Goal: Task Accomplishment & Management: Manage account settings

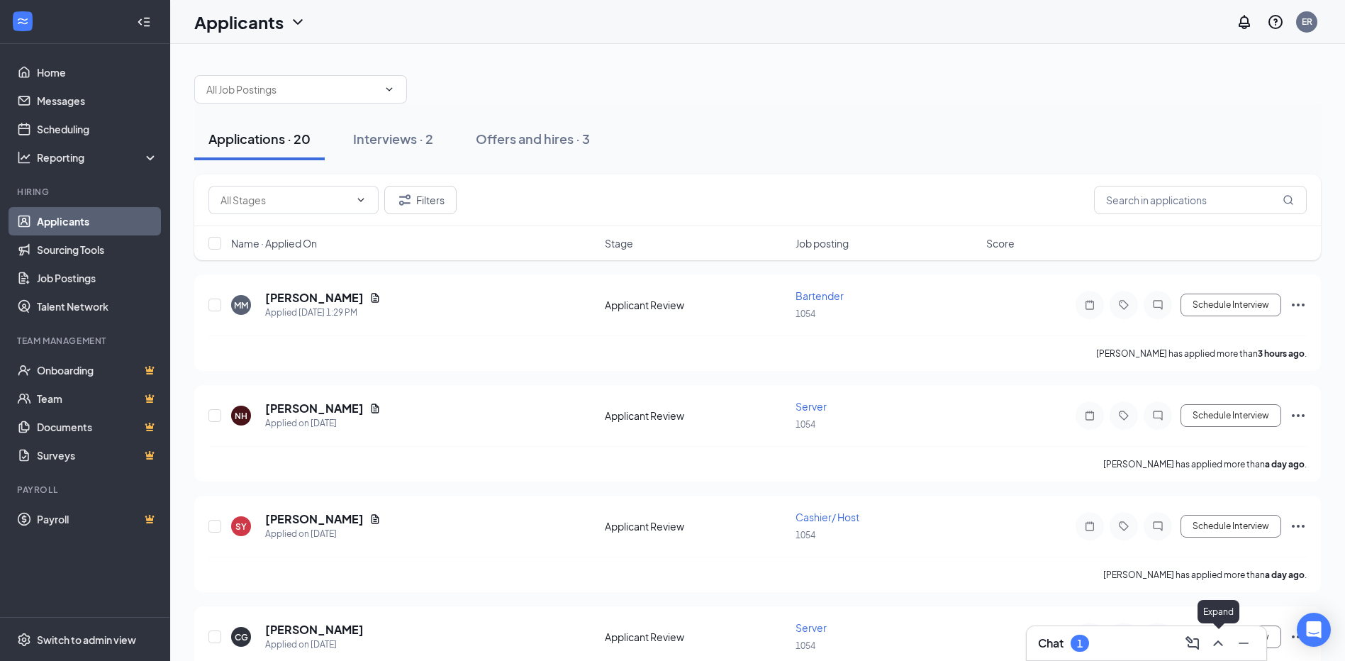
click at [1223, 644] on icon "ChevronUp" at bounding box center [1217, 642] width 17 height 17
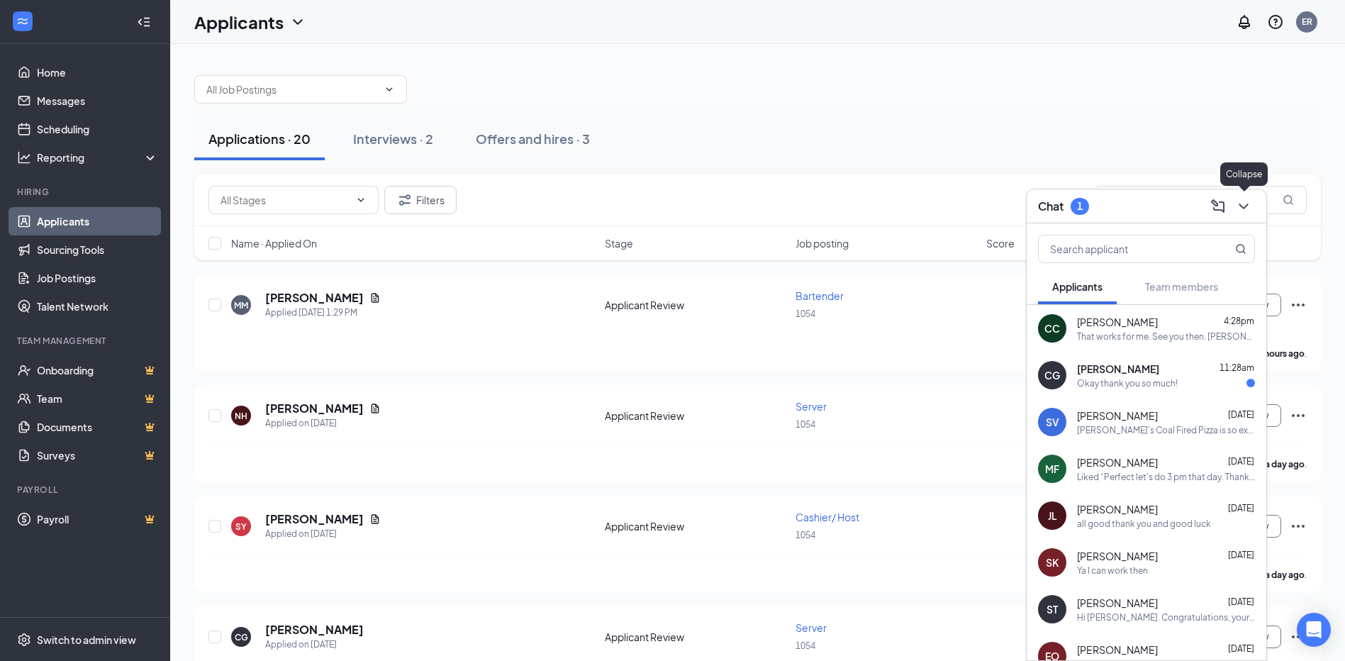
click at [1236, 203] on icon "ChevronDown" at bounding box center [1243, 206] width 17 height 17
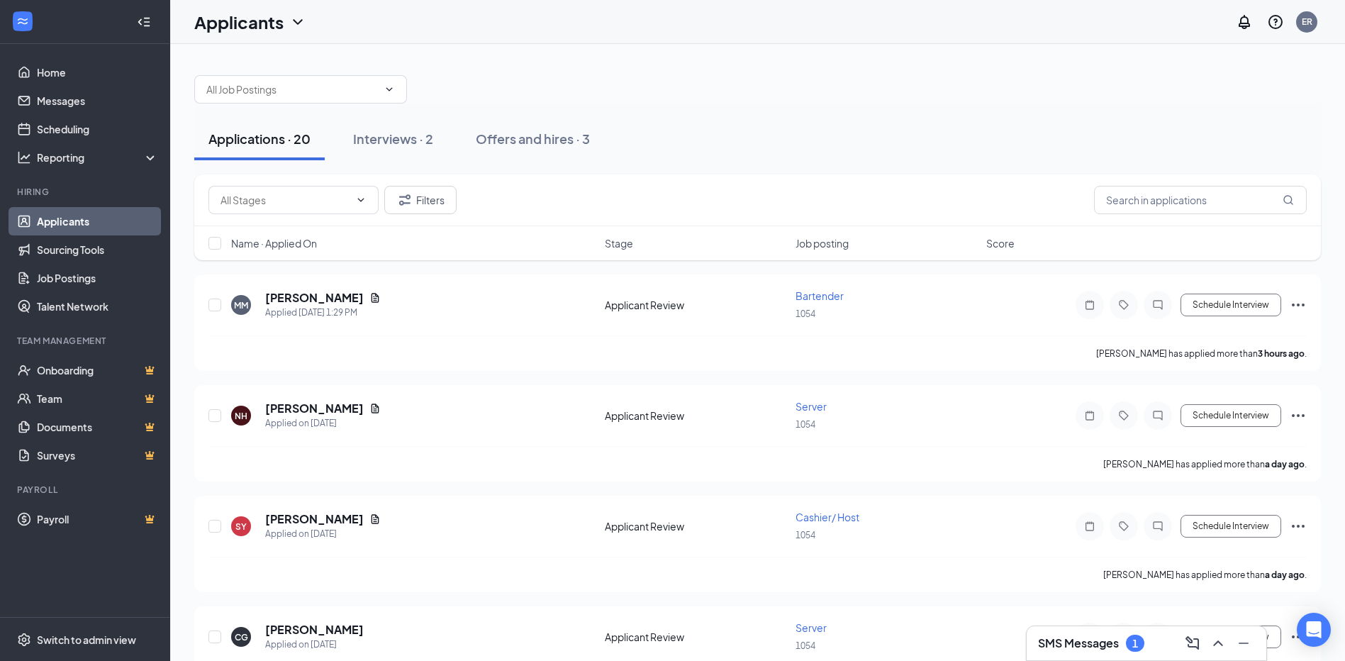
click at [1231, 645] on div at bounding box center [1242, 643] width 26 height 23
click at [1224, 642] on button at bounding box center [1218, 643] width 23 height 23
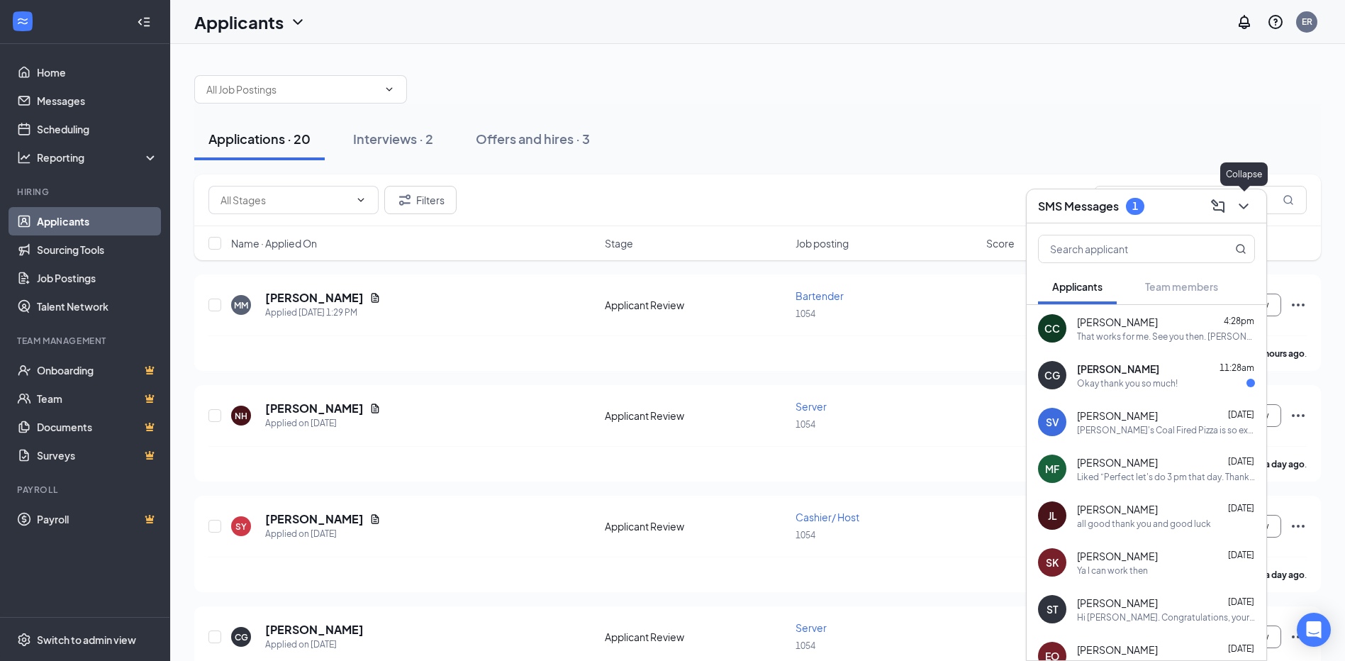
click at [1246, 210] on icon "ChevronDown" at bounding box center [1243, 206] width 17 height 17
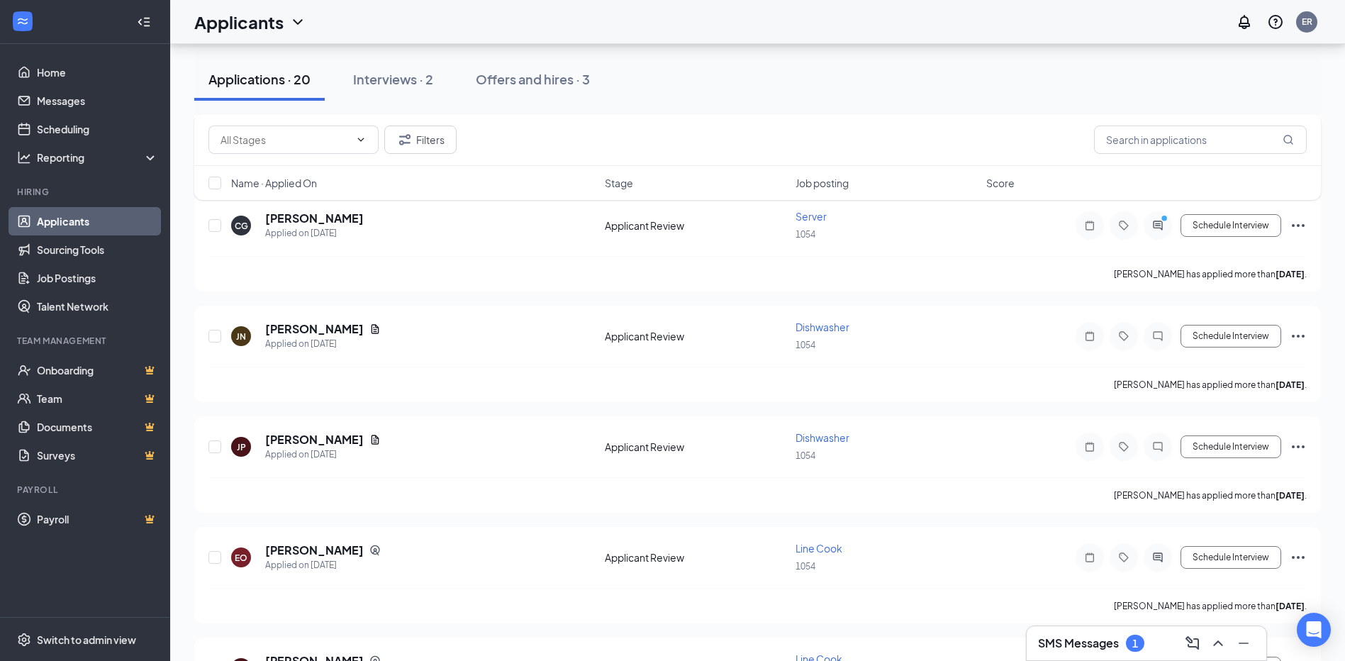
scroll to position [410, 0]
click at [400, 82] on div "Interviews · 2" at bounding box center [393, 79] width 80 height 18
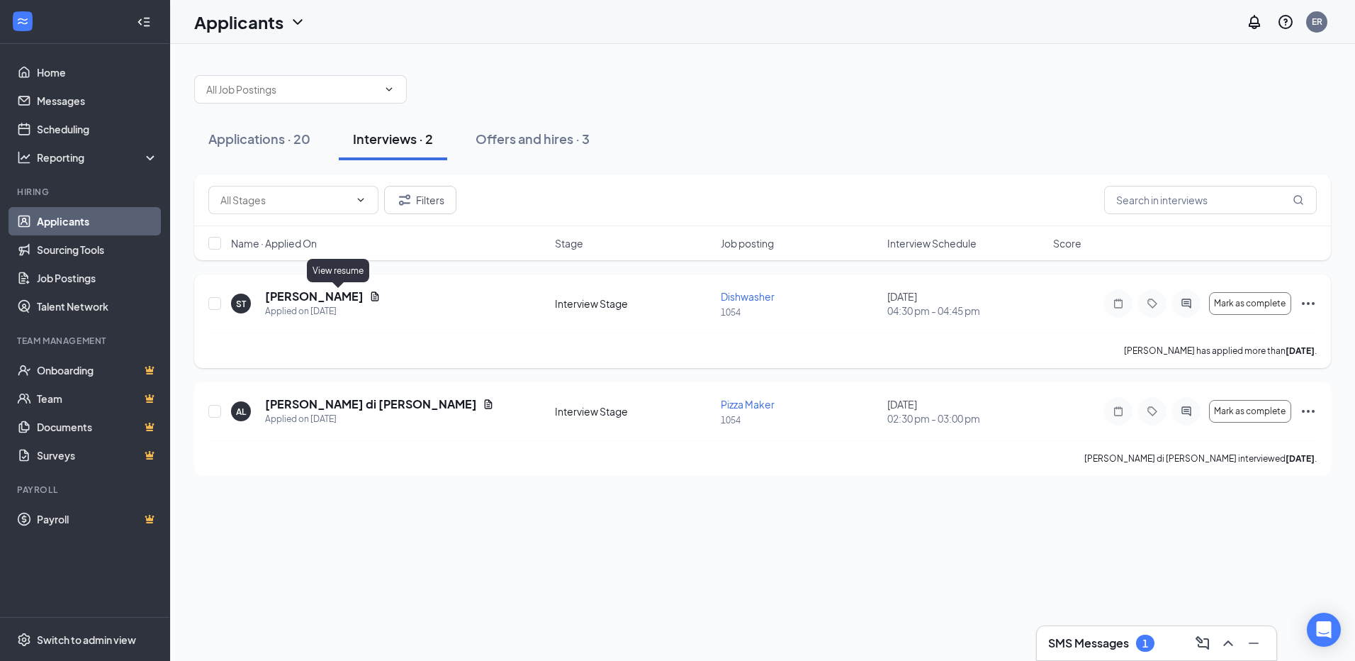
click at [369, 298] on icon "Document" at bounding box center [374, 296] width 11 height 11
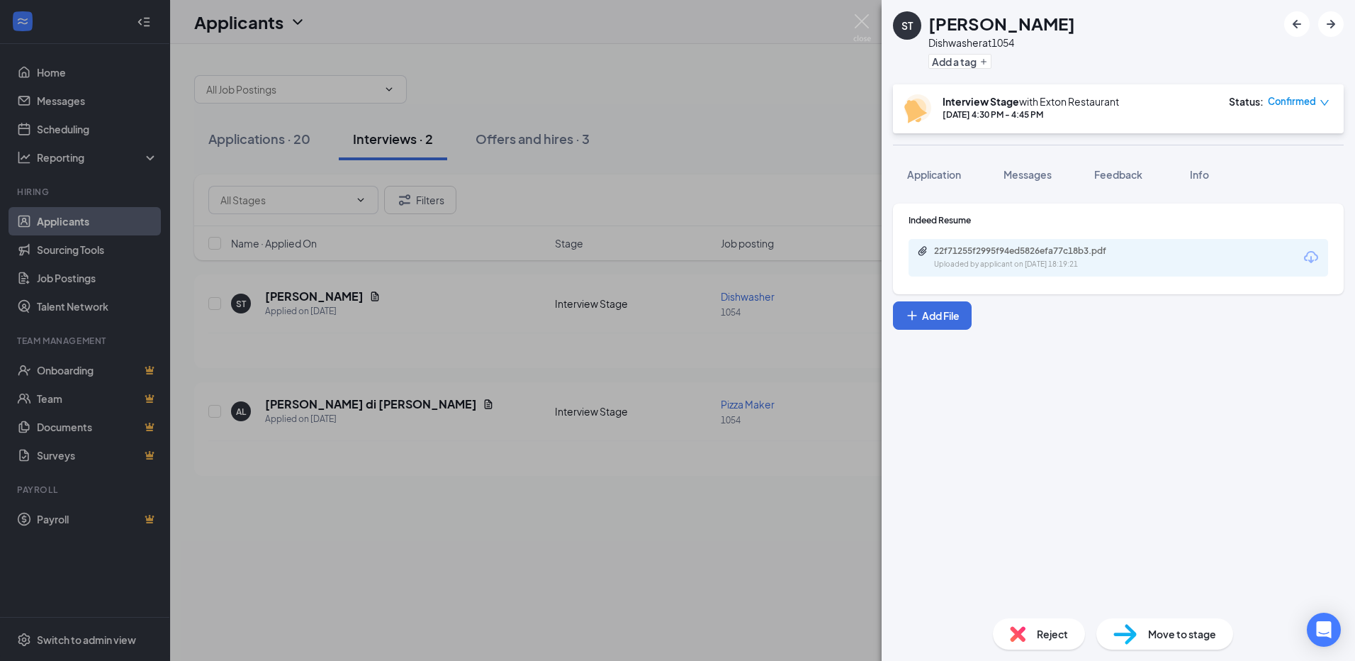
click at [1053, 121] on div "Interview Stage with Exton Restaurant Sep 16, 4:30 PM - 4:45 PM" at bounding box center [1031, 108] width 177 height 29
click at [1009, 262] on div "Uploaded by applicant on Sep 11, 2025 at 18:19:21" at bounding box center [1040, 264] width 213 height 11
click at [864, 19] on img at bounding box center [863, 28] width 18 height 28
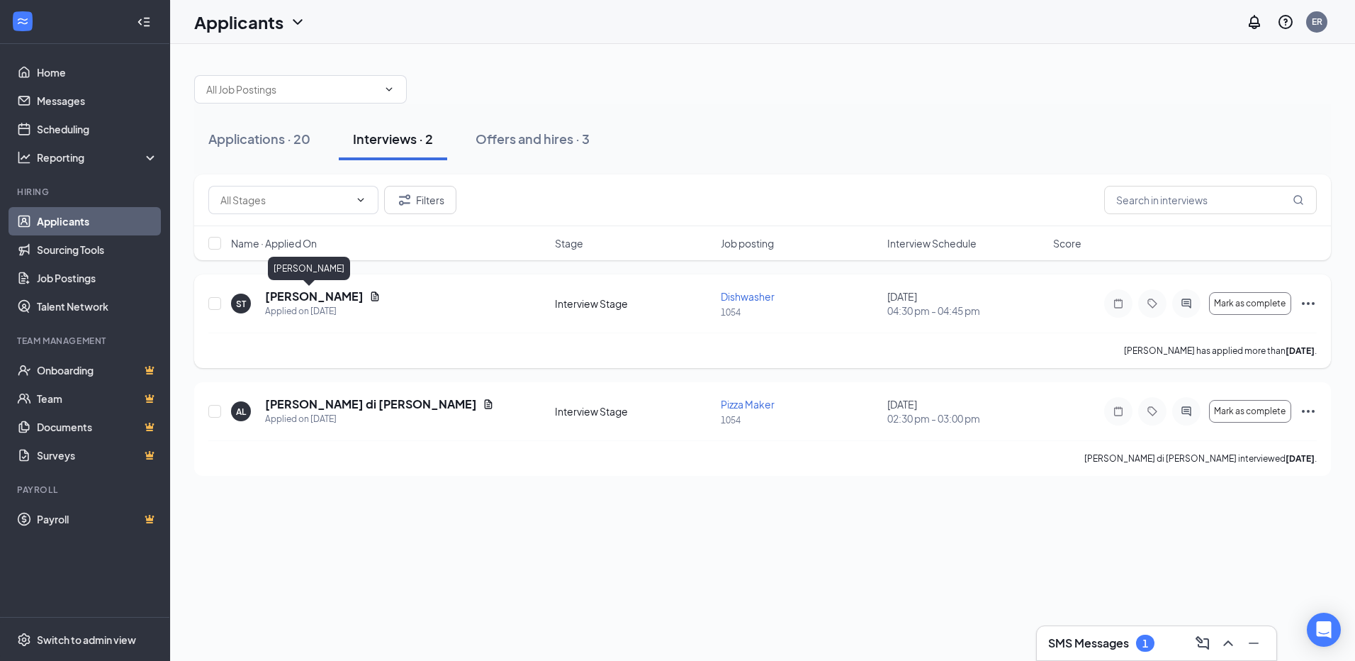
click at [281, 291] on h5 "[PERSON_NAME]" at bounding box center [314, 297] width 99 height 16
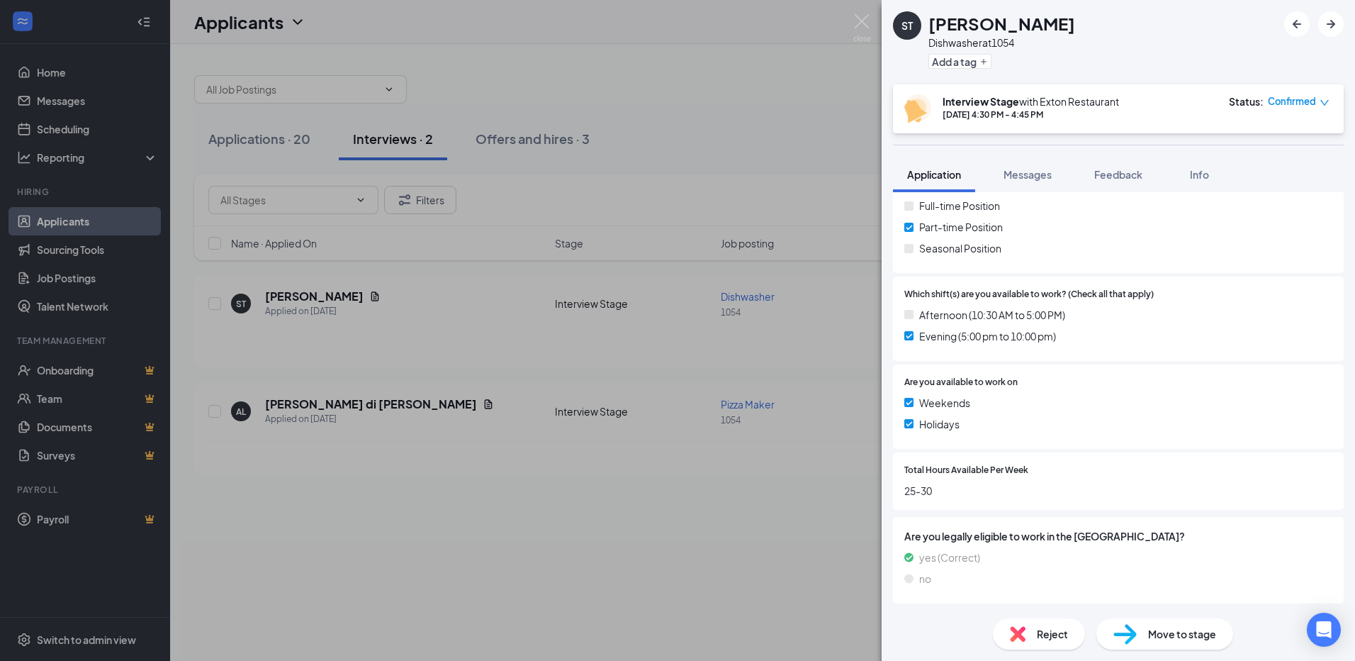
scroll to position [279, 0]
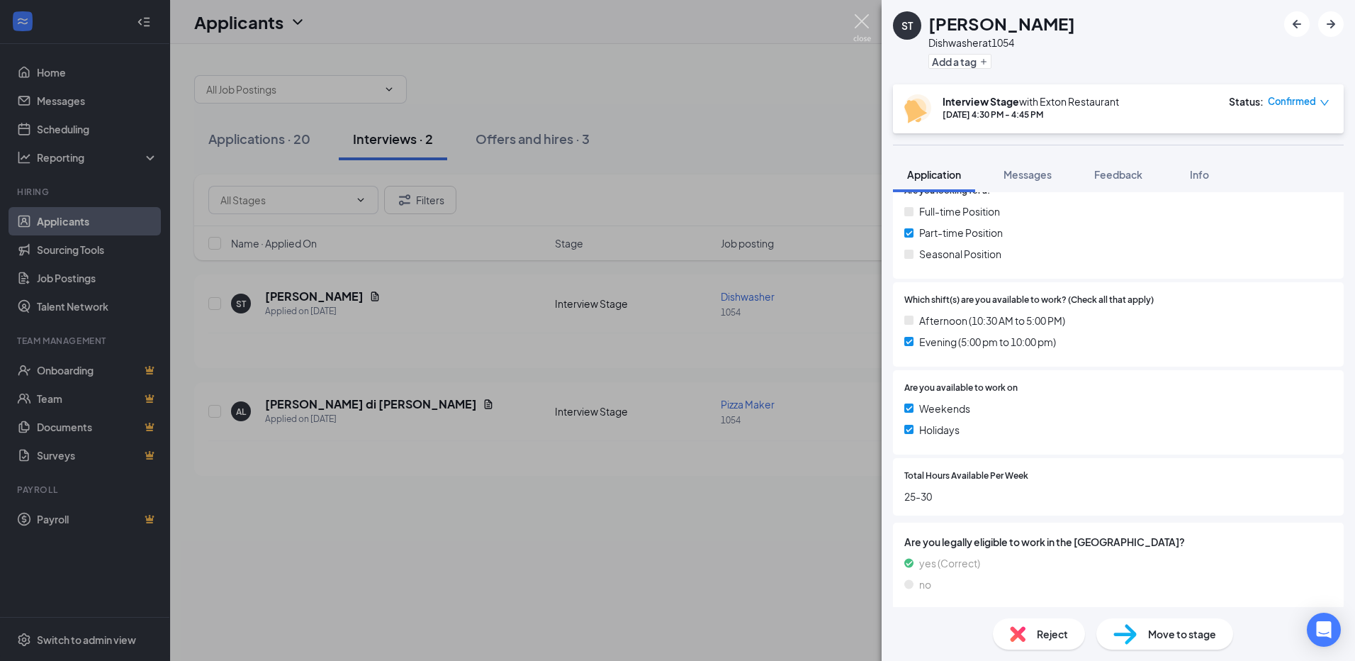
drag, startPoint x: 863, startPoint y: 24, endPoint x: 953, endPoint y: 4, distance: 92.2
click at [863, 24] on img at bounding box center [863, 28] width 18 height 28
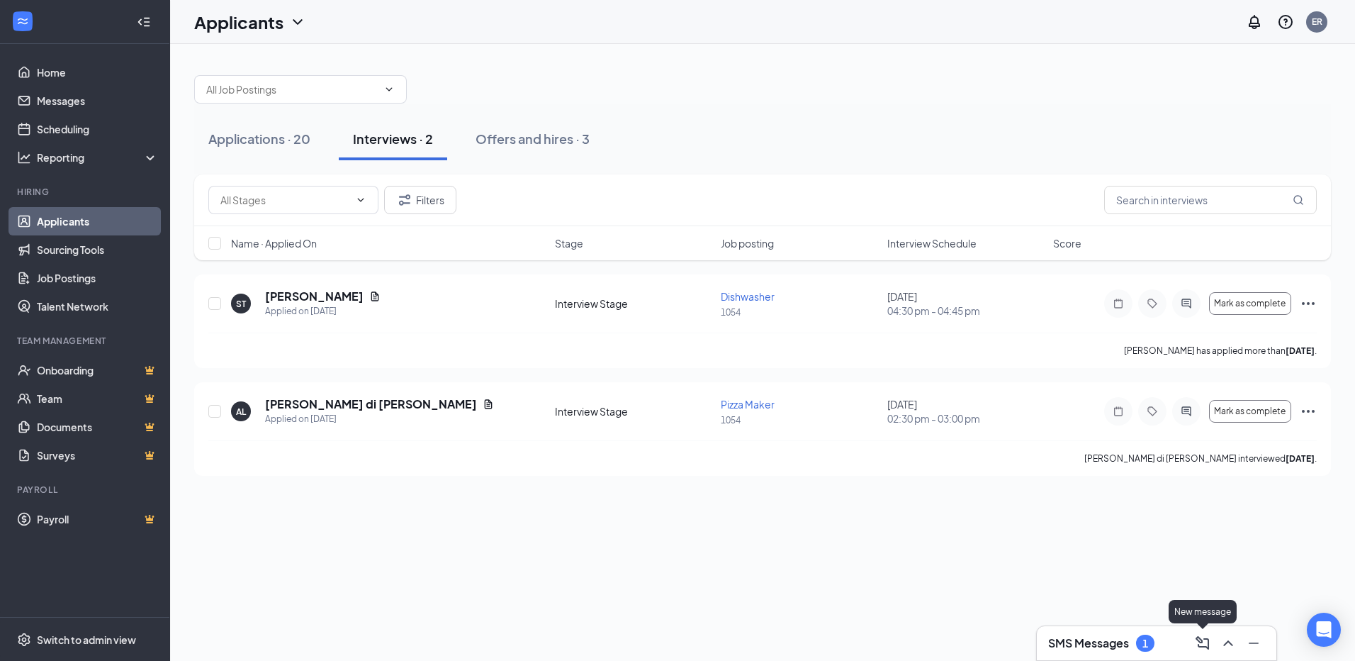
click at [1221, 646] on icon "ChevronUp" at bounding box center [1228, 642] width 17 height 17
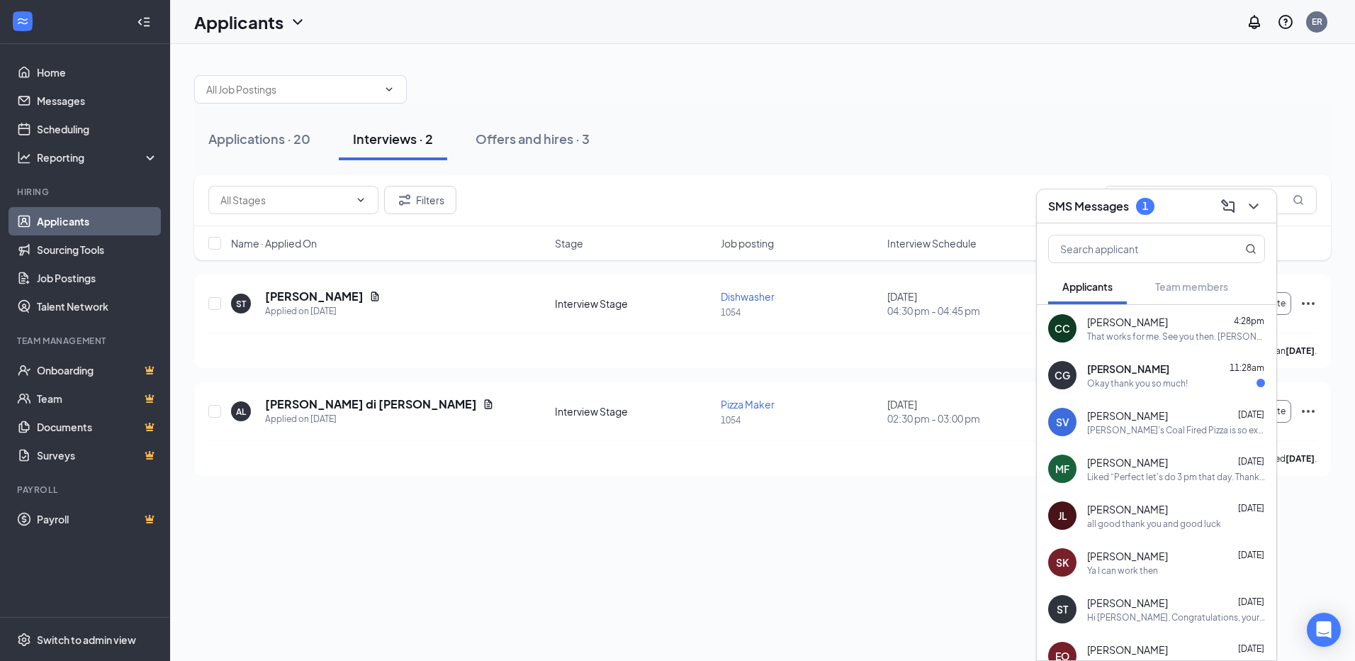
click at [1136, 377] on div "Okay thank you so much!" at bounding box center [1137, 383] width 101 height 12
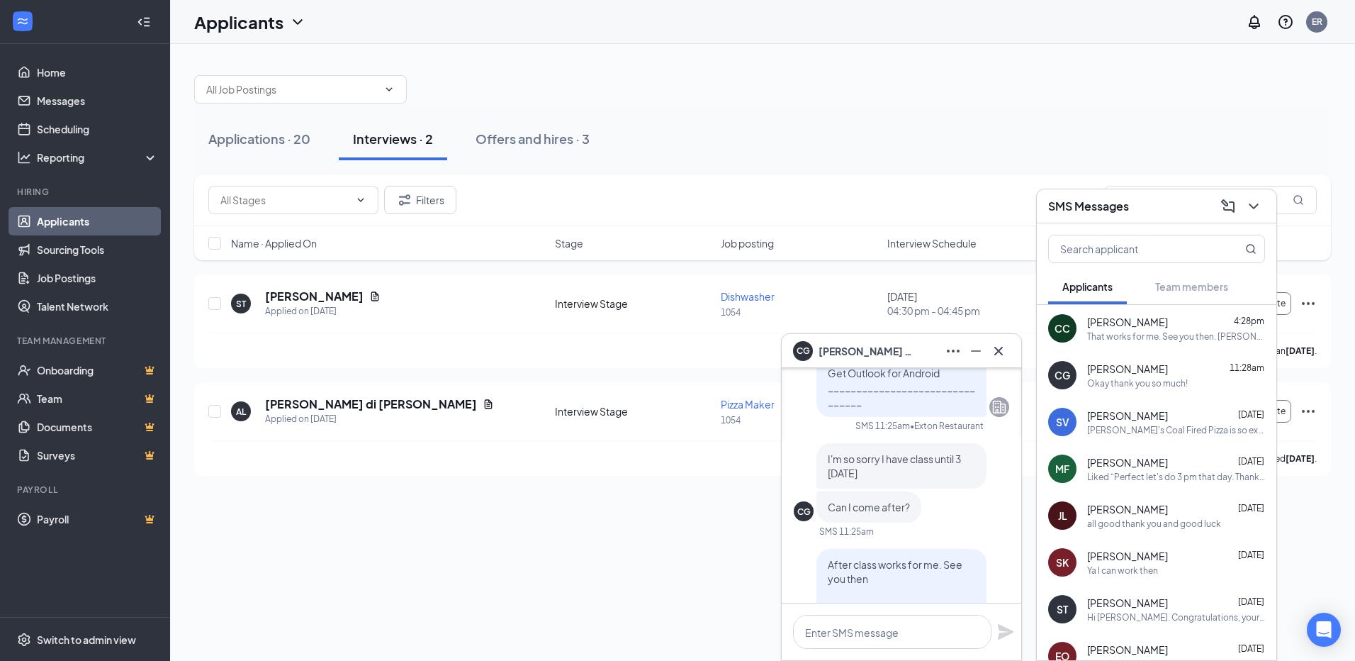
scroll to position [-213, 0]
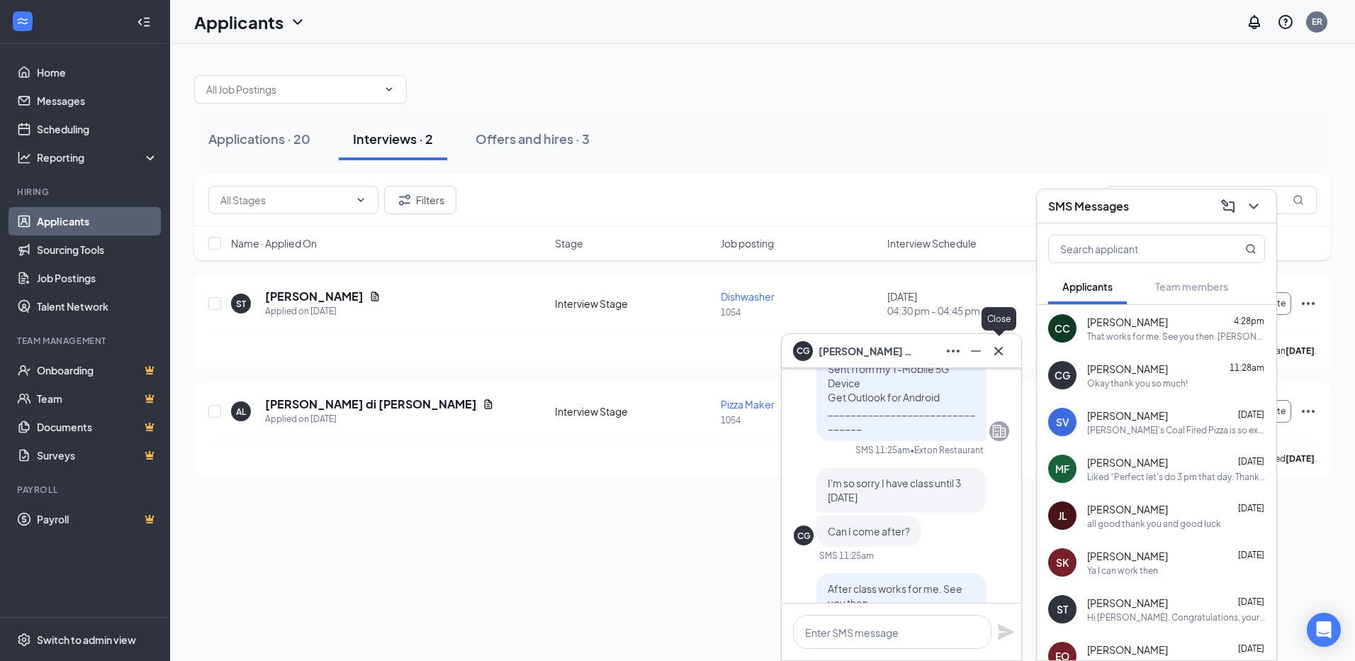
click at [1003, 352] on icon "Cross" at bounding box center [998, 350] width 17 height 17
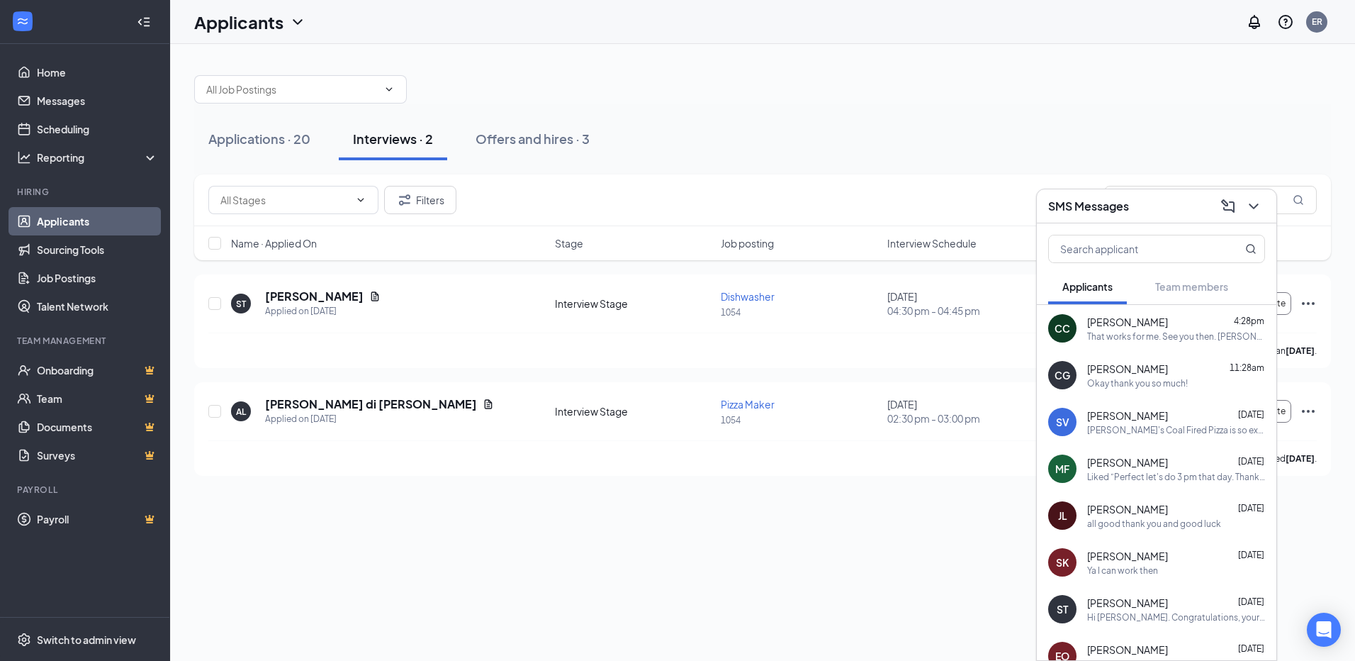
click at [1166, 480] on div "Liked “Perfect let's do 3 pm that day. Thank you [PERSON_NAME] Sent from my T-M…" at bounding box center [1176, 477] width 178 height 12
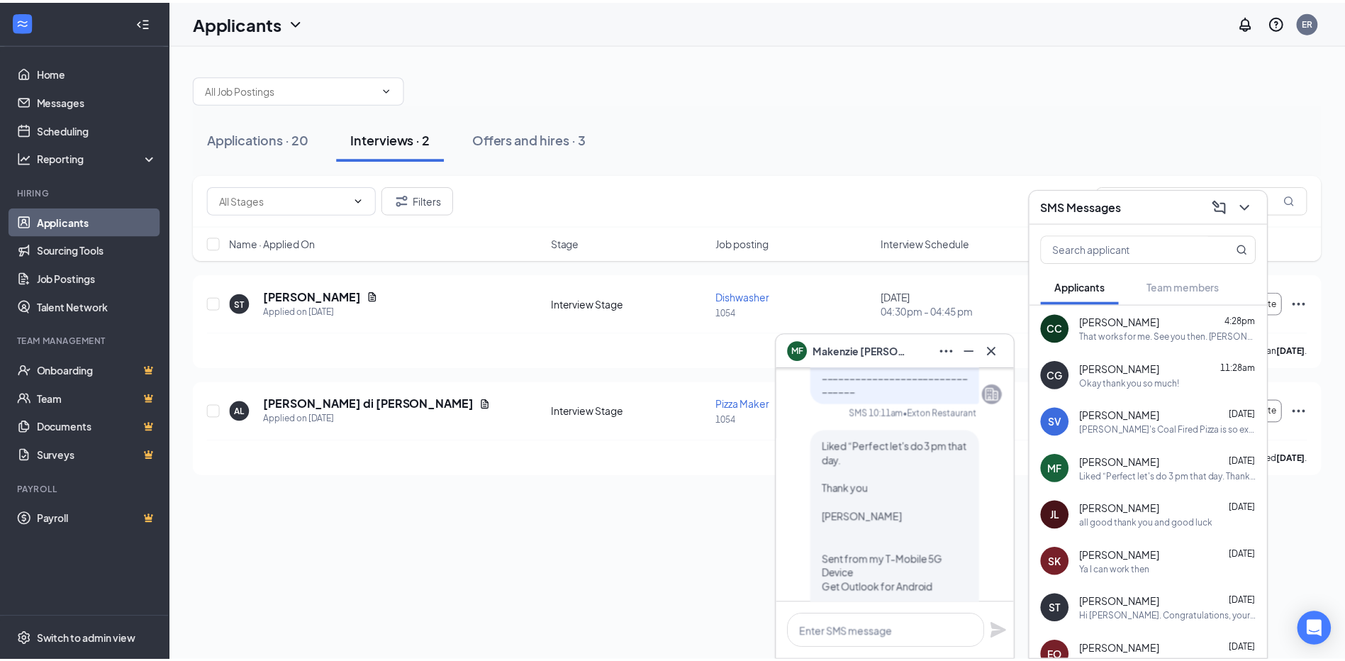
scroll to position [-71, 0]
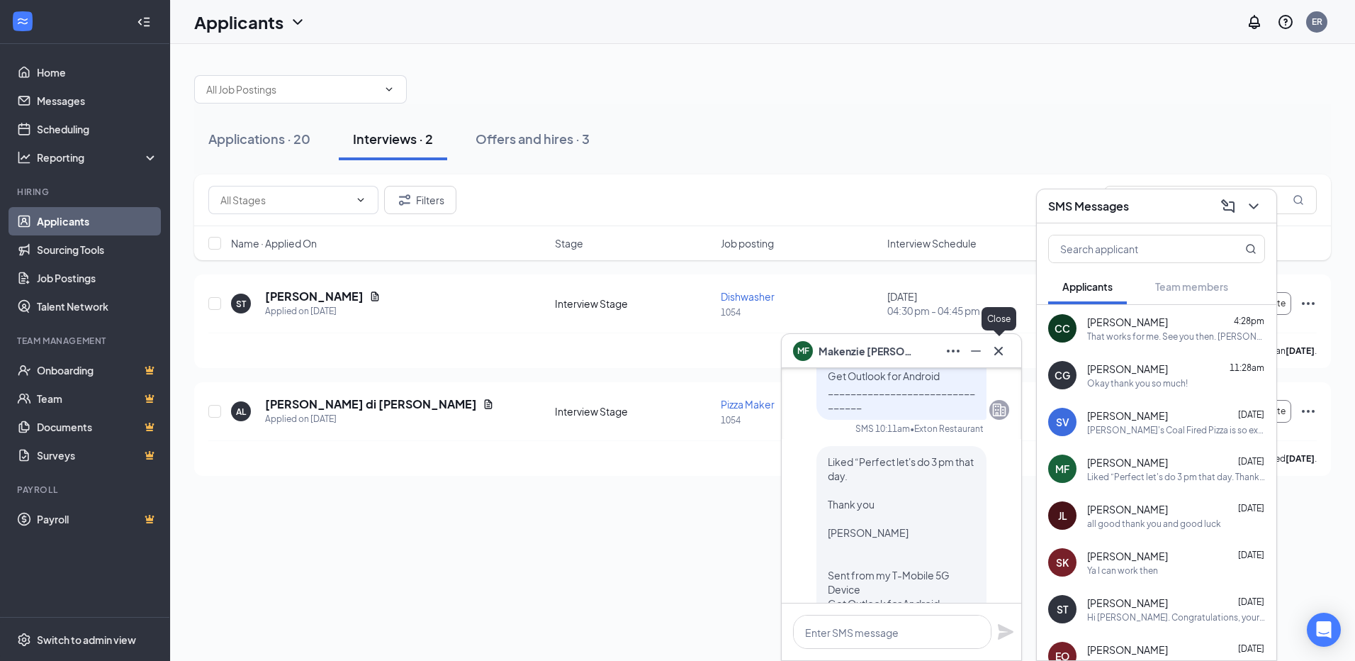
click at [1004, 347] on icon "Cross" at bounding box center [998, 350] width 17 height 17
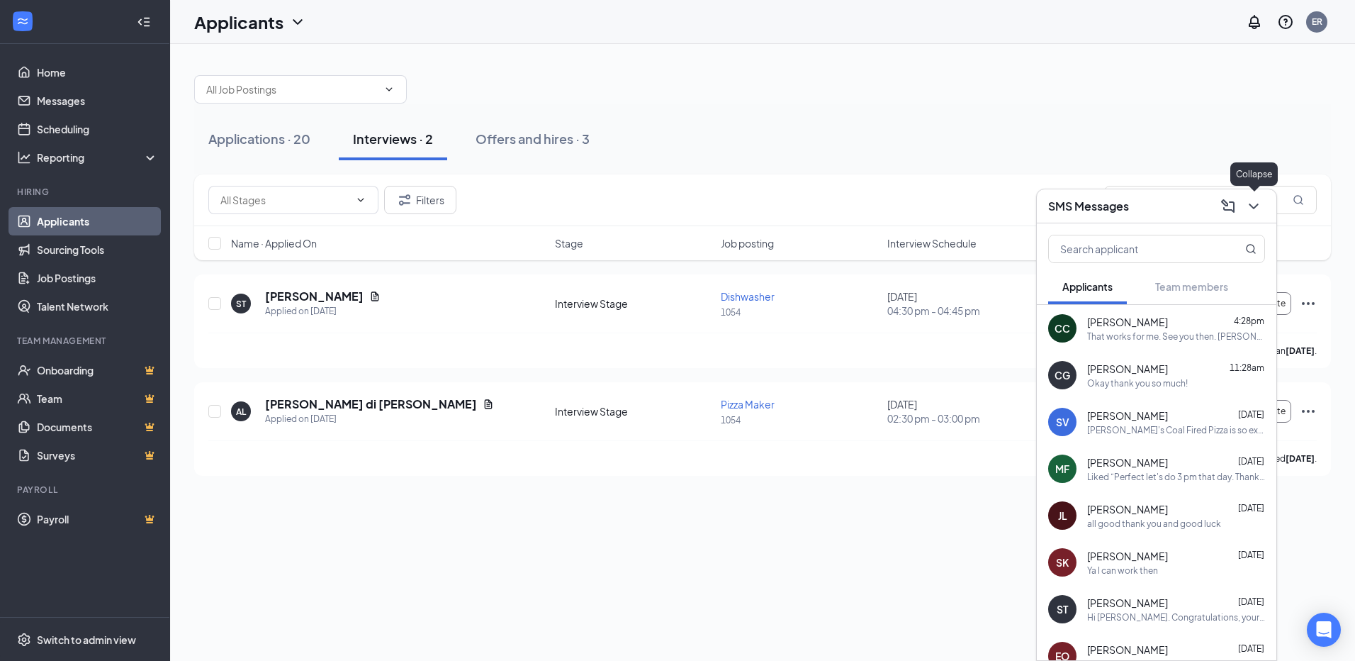
click at [1256, 201] on icon "ChevronDown" at bounding box center [1254, 206] width 17 height 17
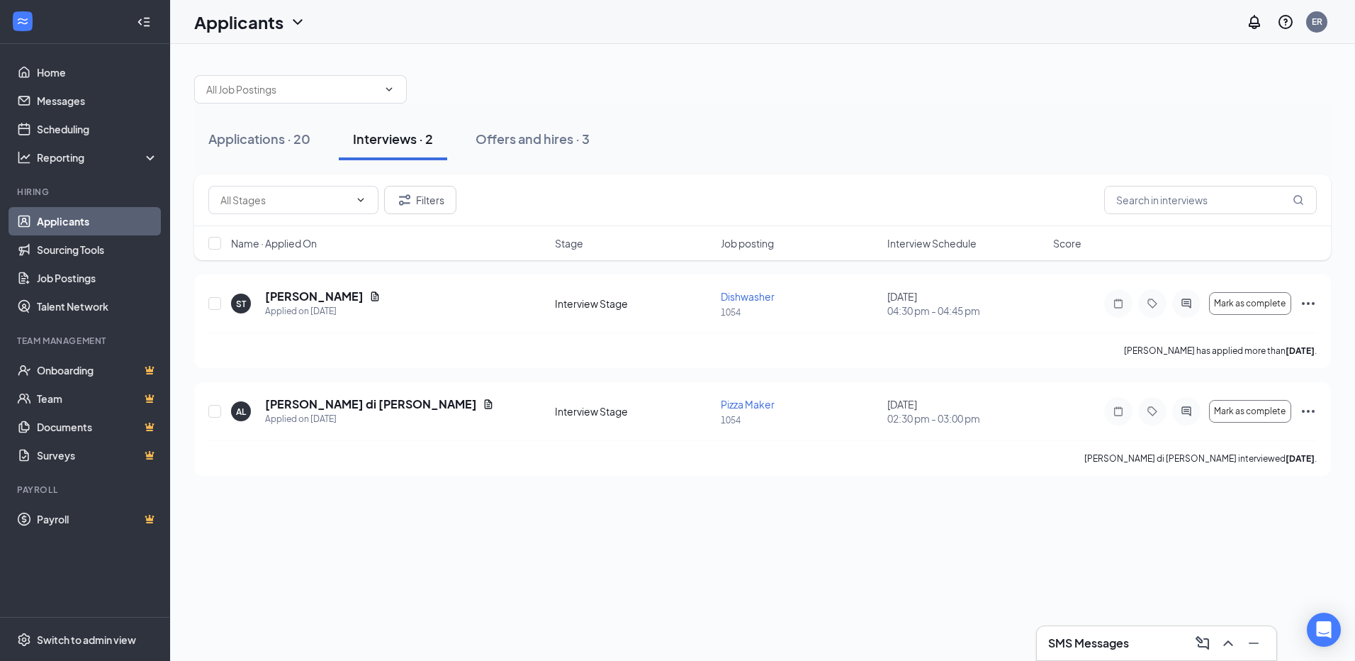
click at [55, 229] on link "Applicants" at bounding box center [97, 221] width 121 height 28
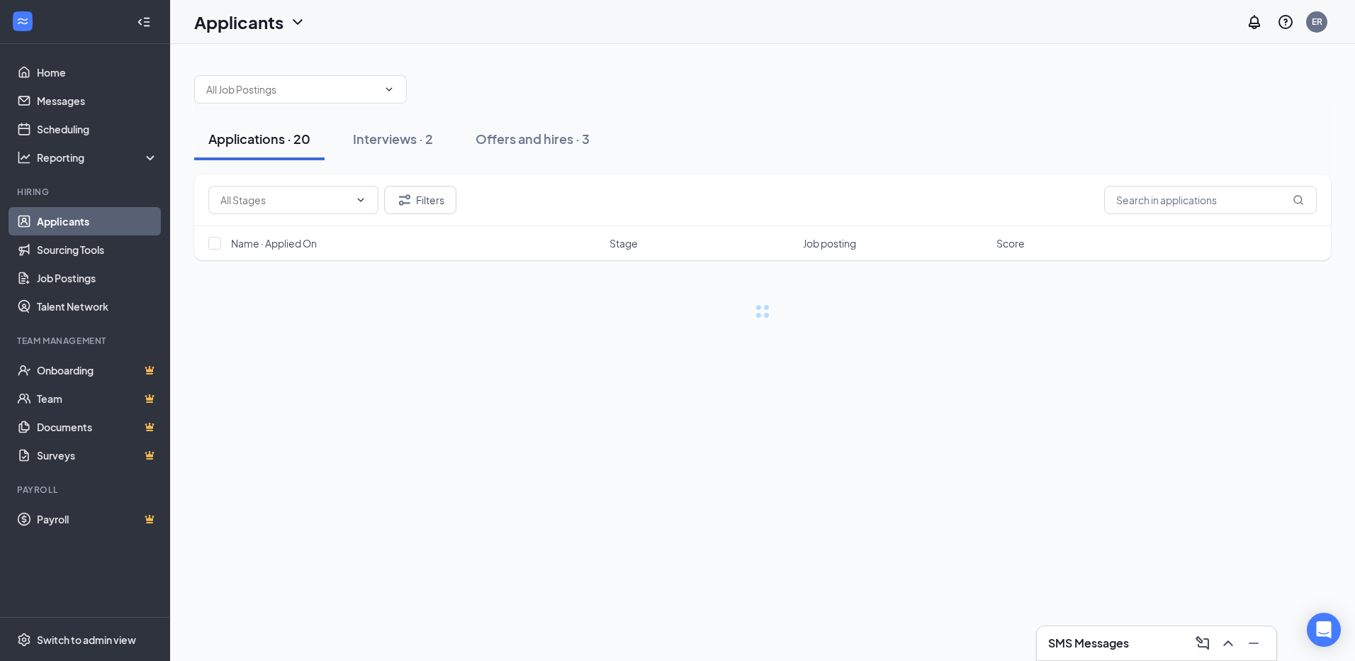
click at [273, 147] on div "Applications · 20" at bounding box center [259, 139] width 102 height 18
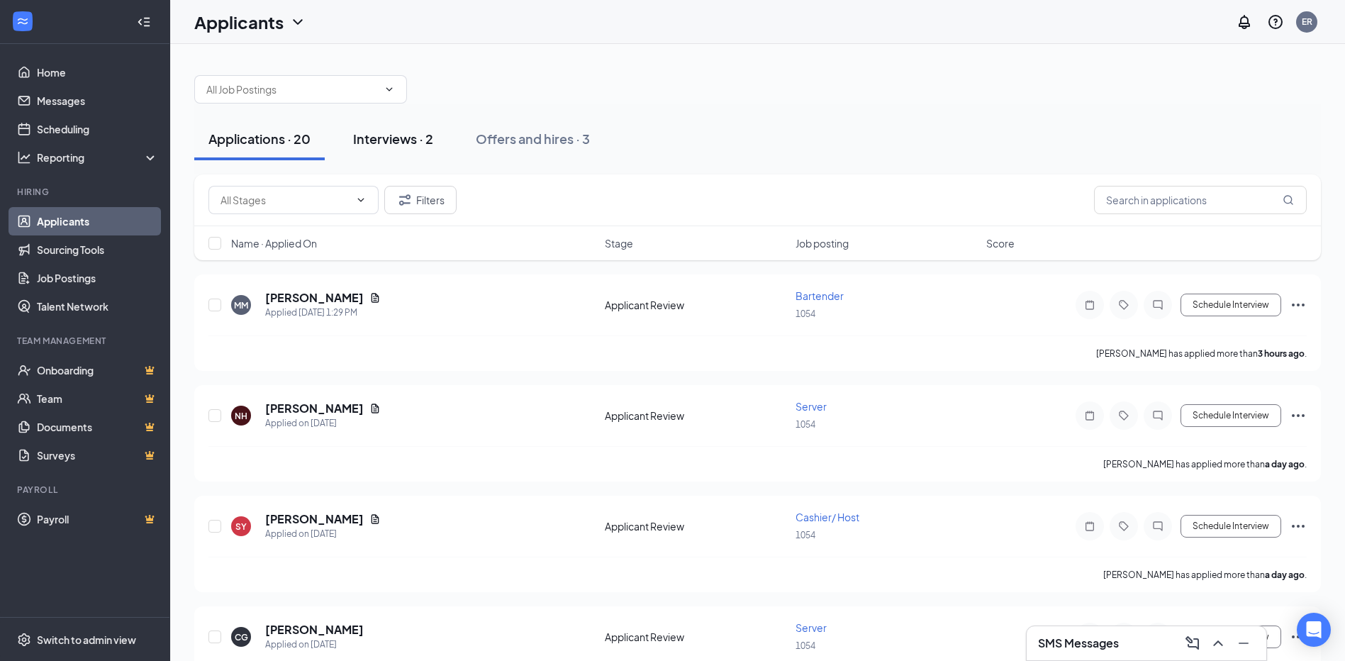
click at [379, 136] on div "Interviews · 2" at bounding box center [393, 139] width 80 height 18
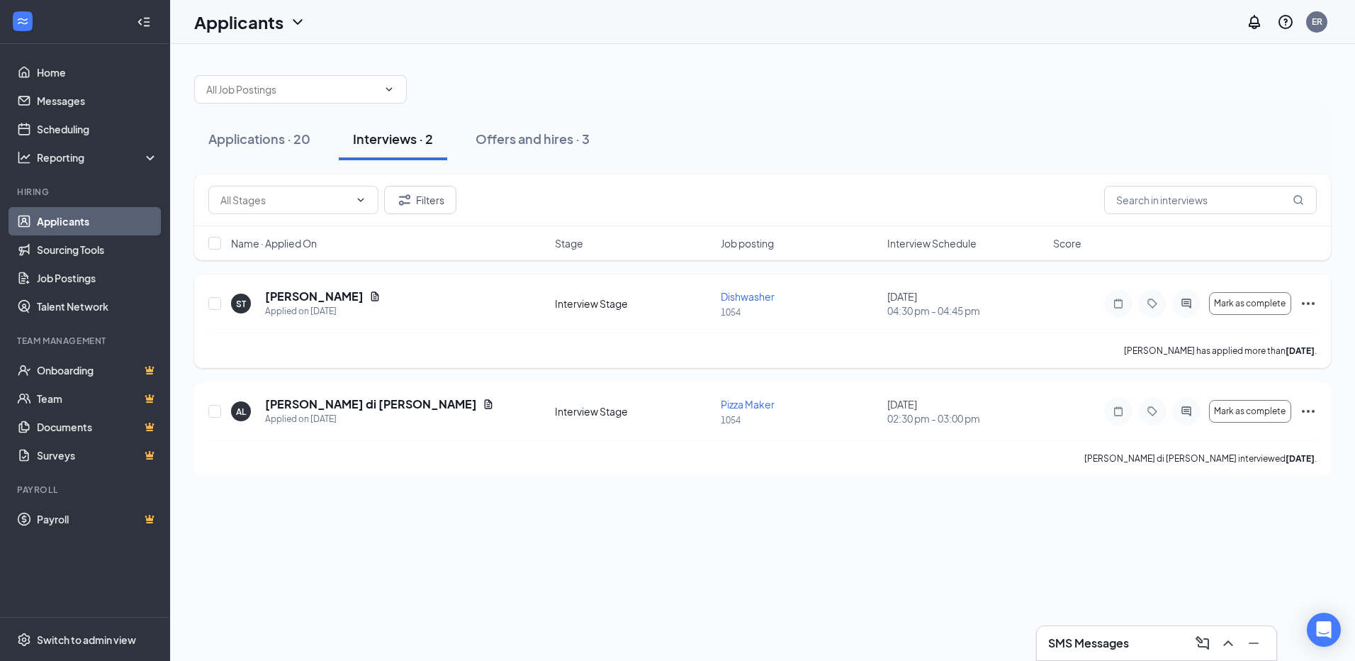
click at [1306, 302] on icon "Ellipses" at bounding box center [1308, 303] width 17 height 17
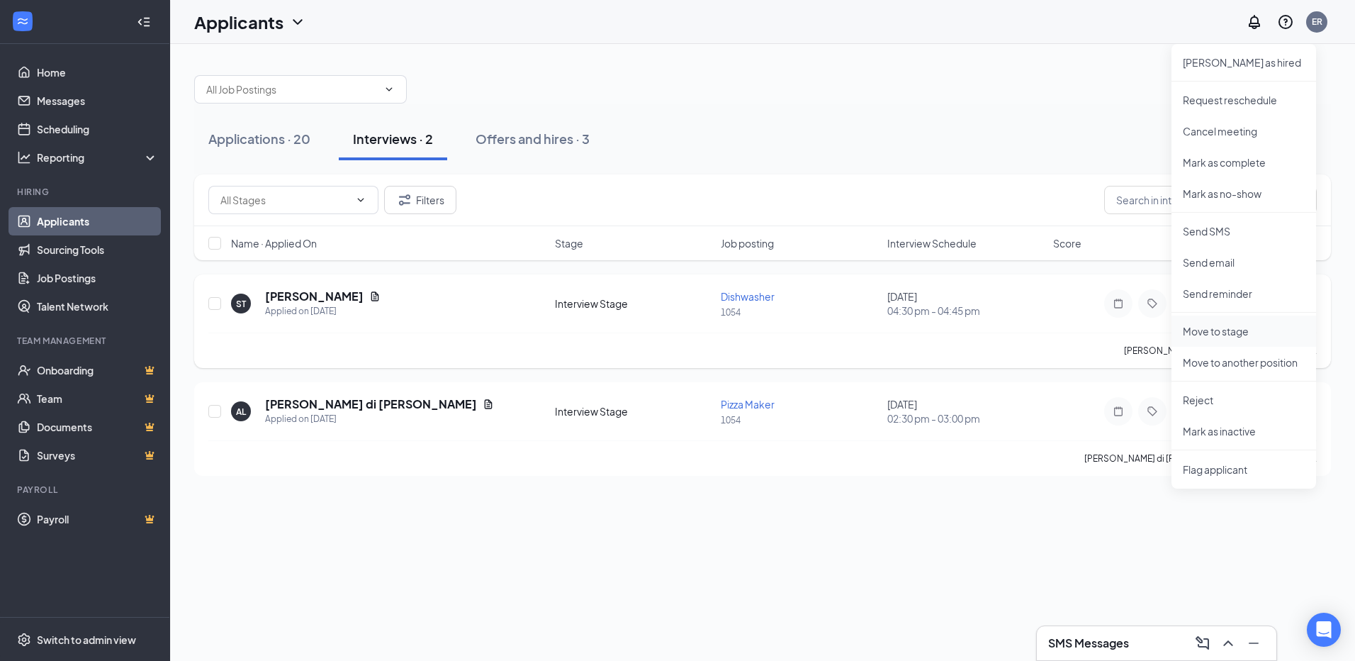
click at [1196, 336] on p "Move to stage" at bounding box center [1244, 331] width 122 height 14
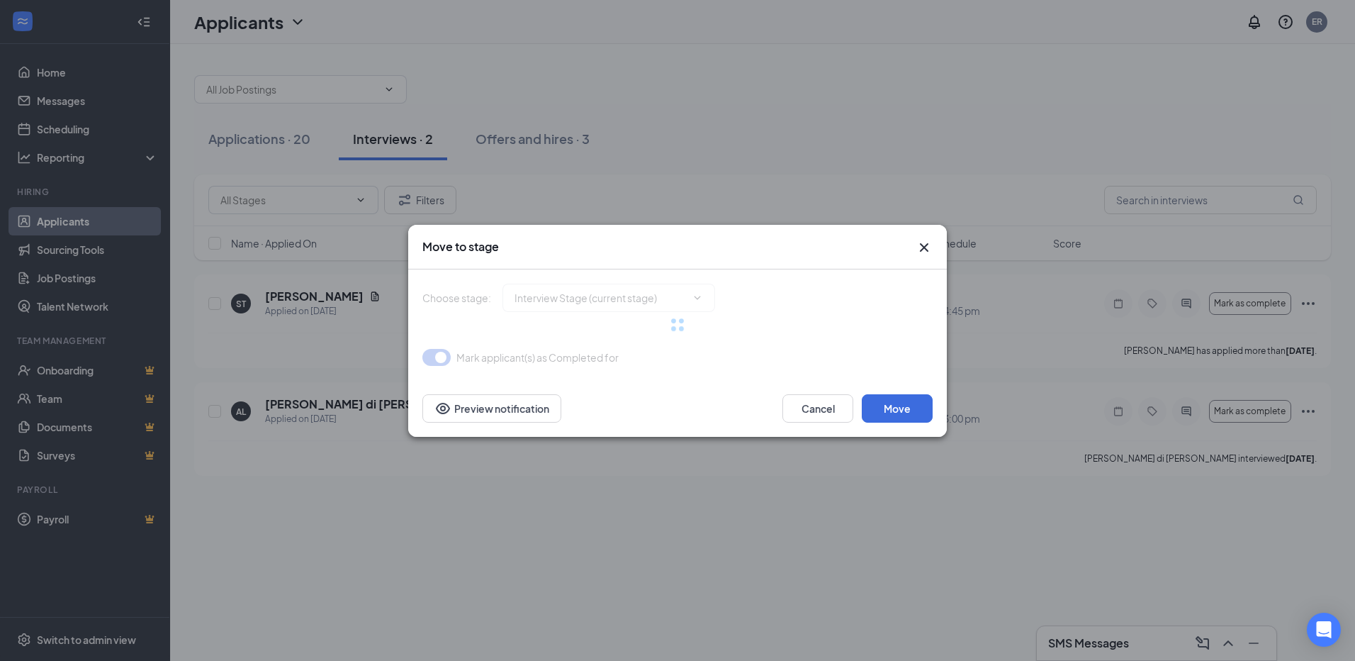
type input "Hiring Complete (final stage)"
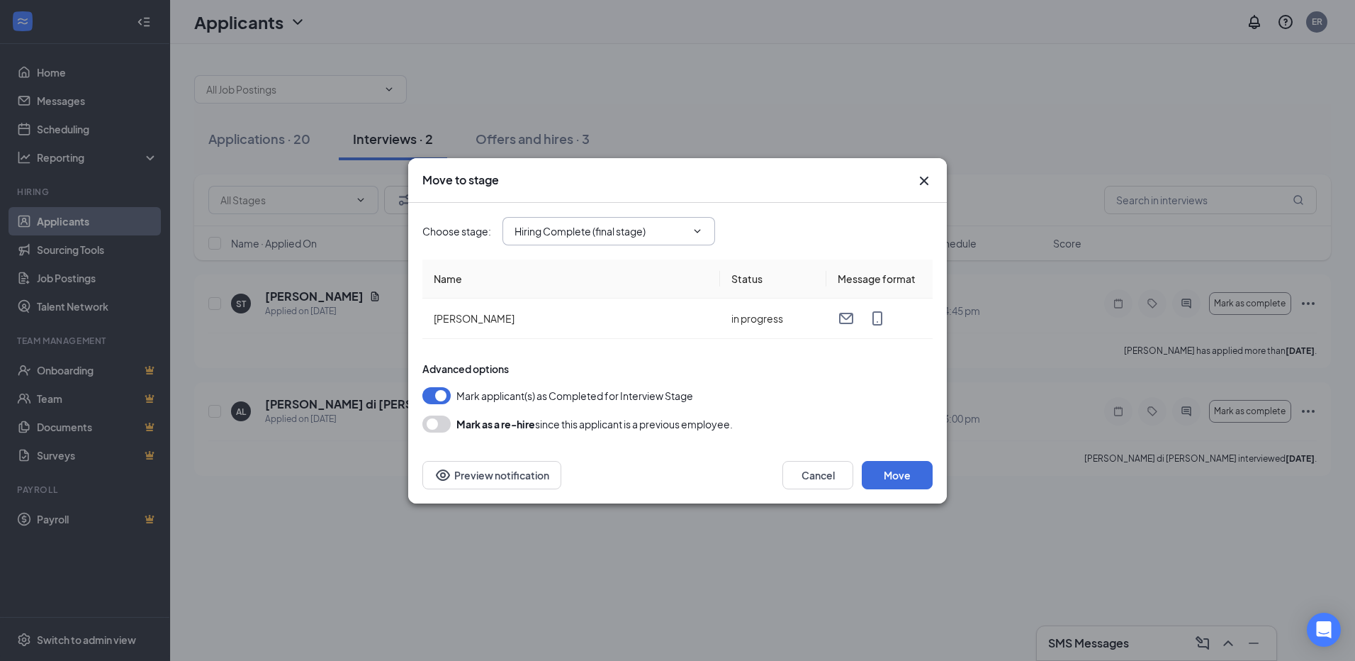
click at [598, 233] on input "Hiring Complete (final stage)" at bounding box center [601, 231] width 172 height 16
click at [924, 181] on icon "Cross" at bounding box center [924, 180] width 9 height 9
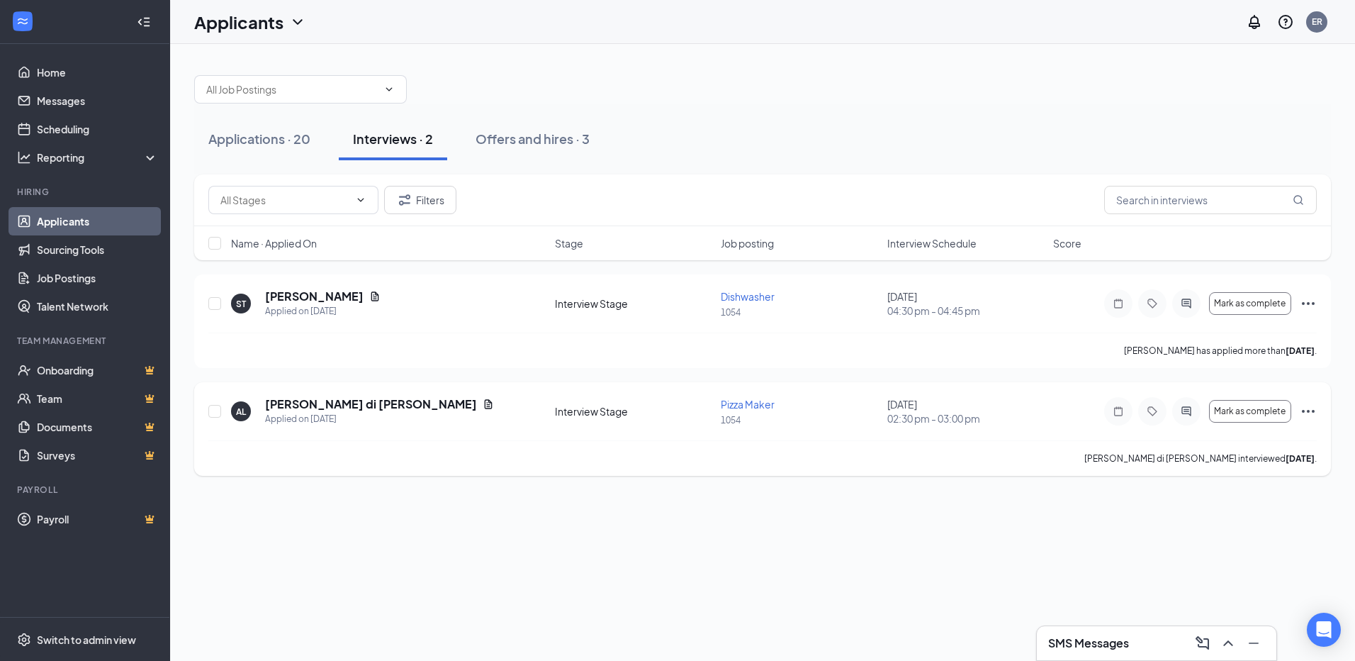
click at [1306, 412] on icon "Ellipses" at bounding box center [1308, 411] width 17 height 17
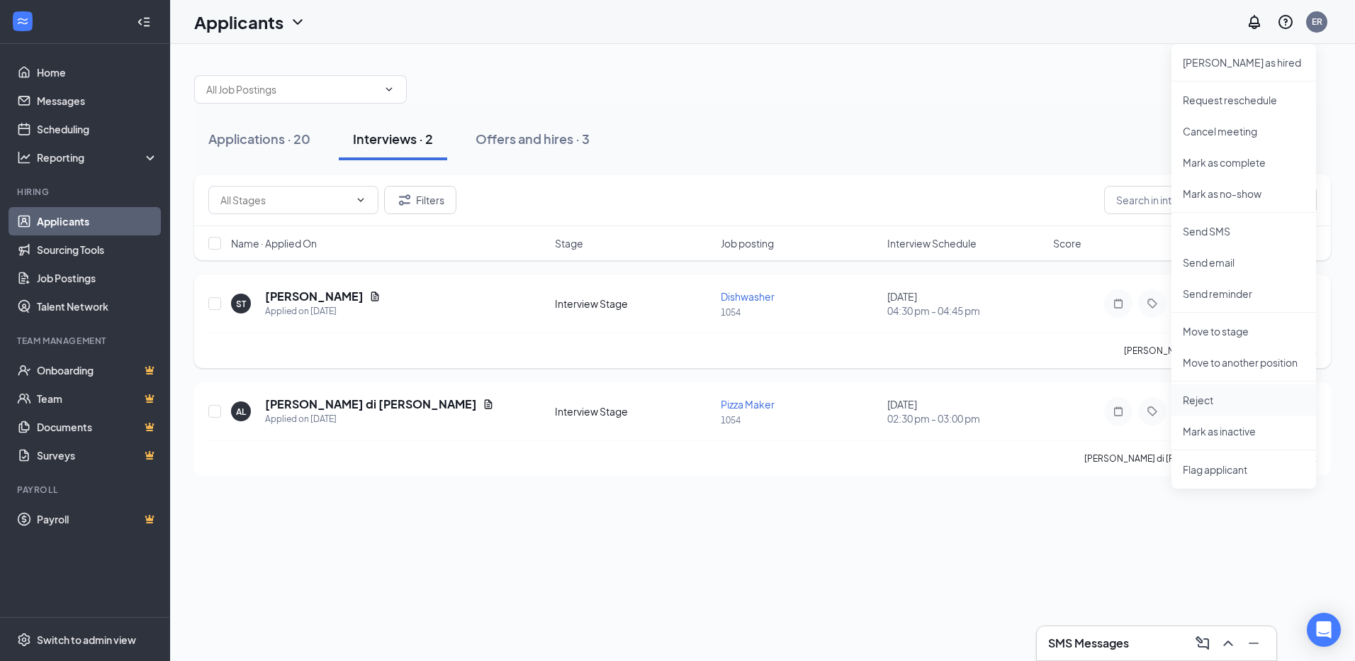
click at [1213, 401] on p "Reject" at bounding box center [1244, 400] width 122 height 14
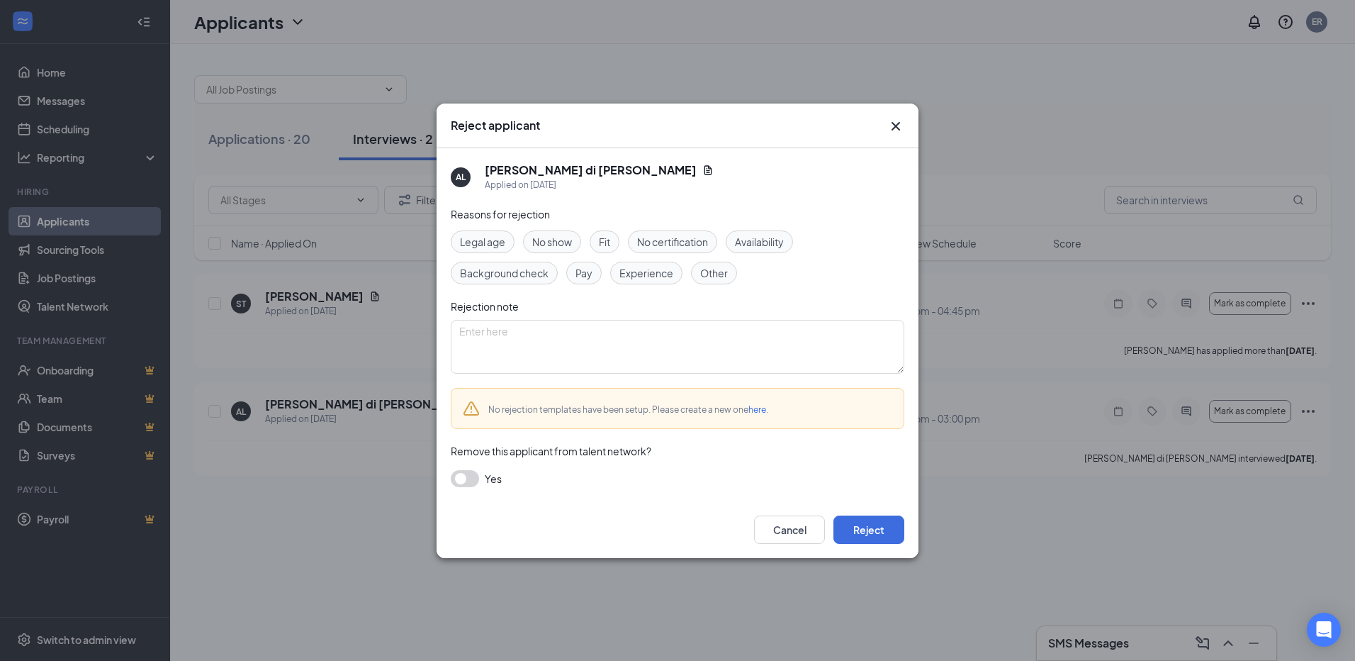
click at [901, 126] on icon "Cross" at bounding box center [896, 126] width 17 height 17
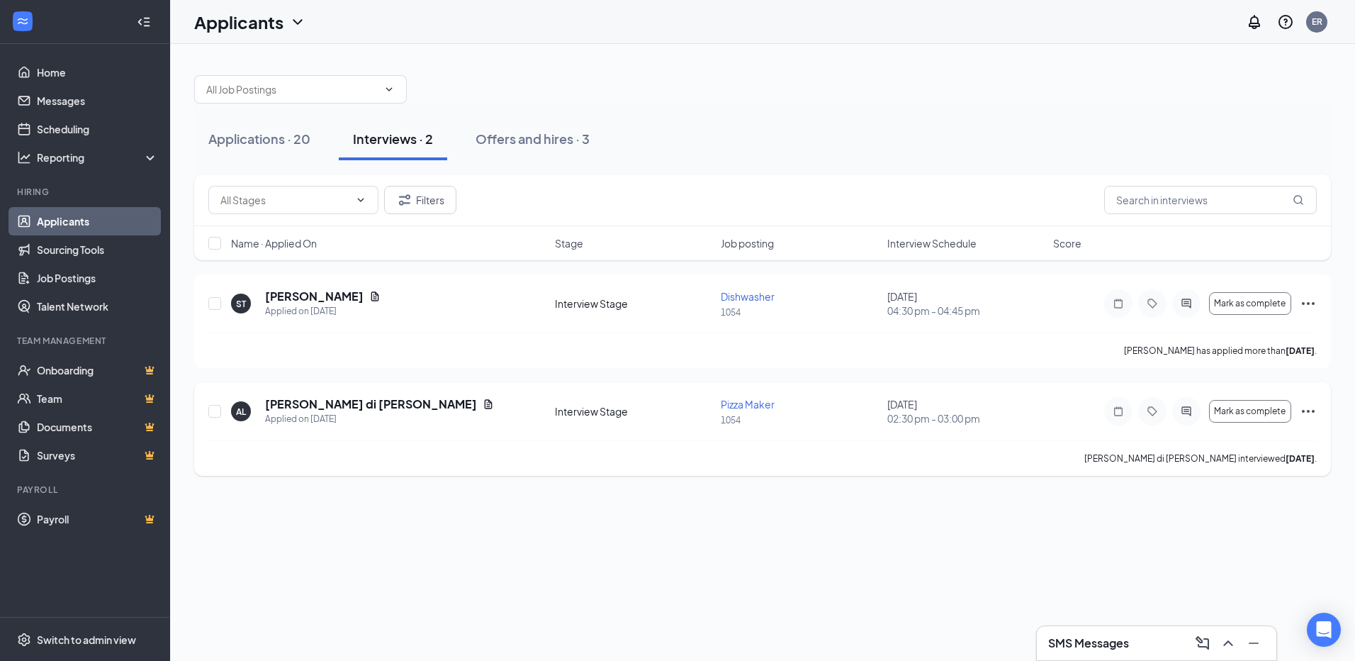
click at [1312, 411] on icon "Ellipses" at bounding box center [1308, 411] width 13 height 3
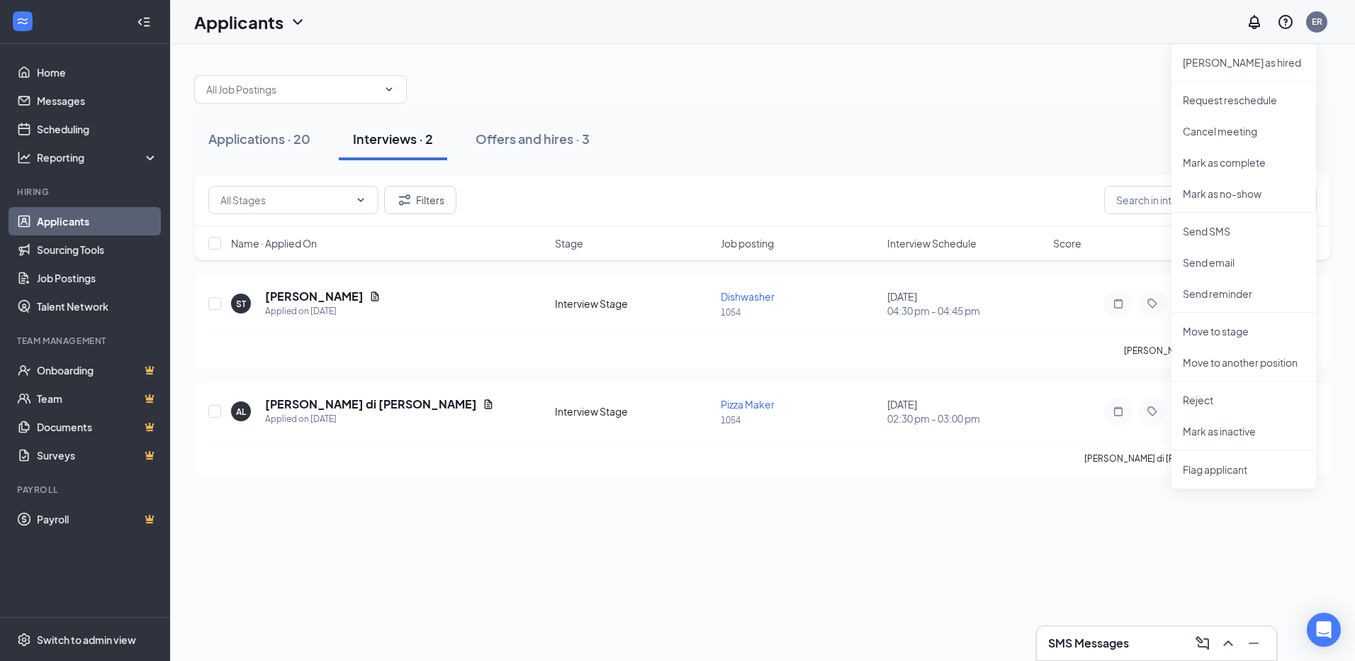
click at [757, 574] on div "Applications · 20 Interviews · 2 Offers and hires · 3 Filters Name · Applied On…" at bounding box center [762, 352] width 1185 height 617
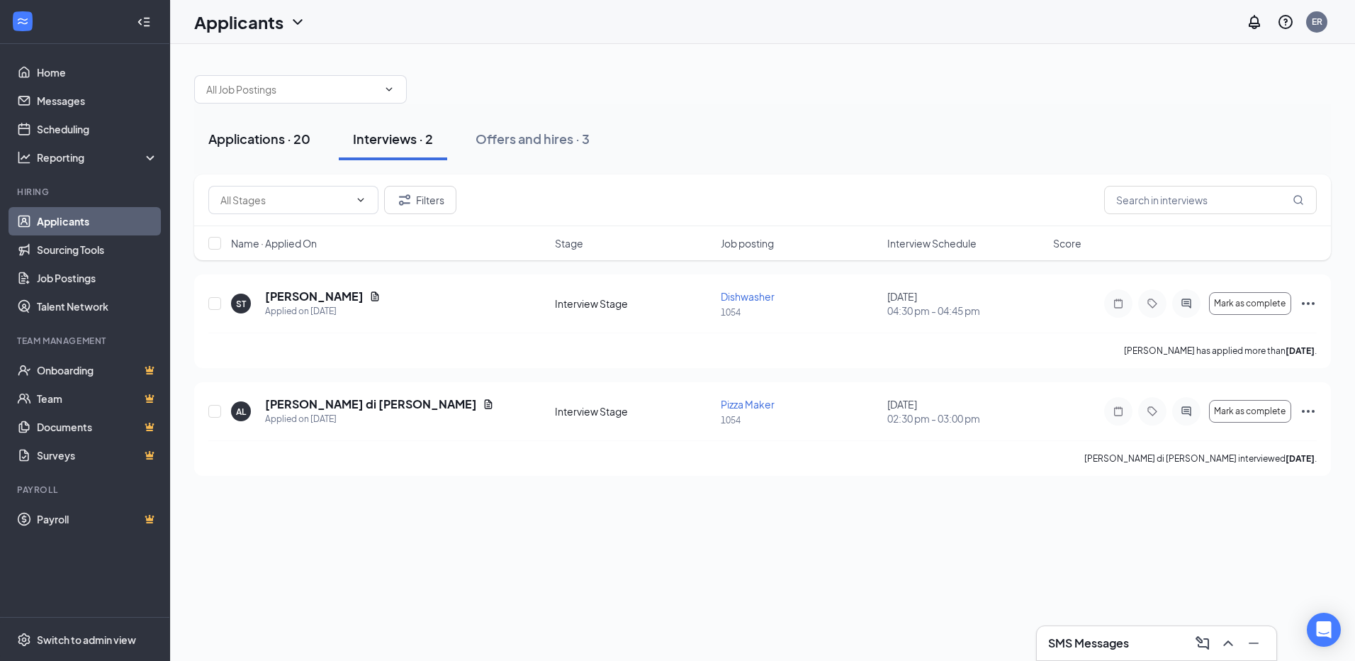
click at [266, 142] on div "Applications · 20" at bounding box center [259, 139] width 102 height 18
